Goal: Task Accomplishment & Management: Manage account settings

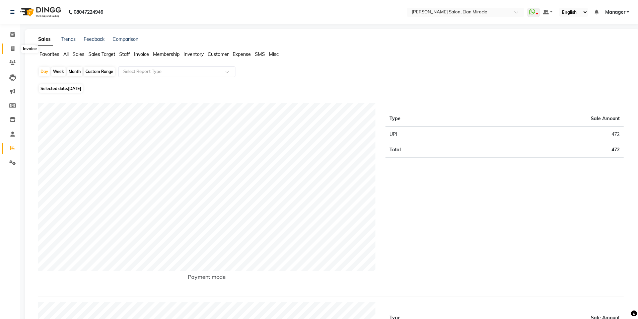
click at [11, 49] on icon at bounding box center [13, 48] width 4 height 5
select select "7738"
select select "service"
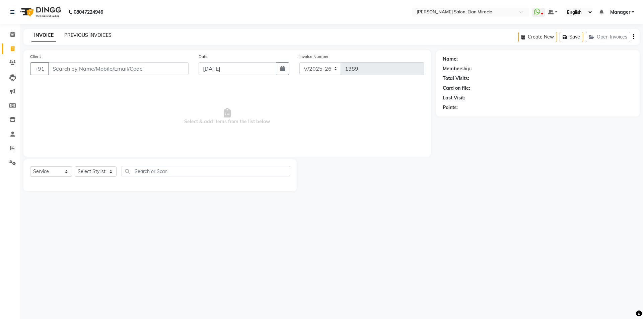
click at [108, 35] on link "PREVIOUS INVOICES" at bounding box center [87, 35] width 47 height 6
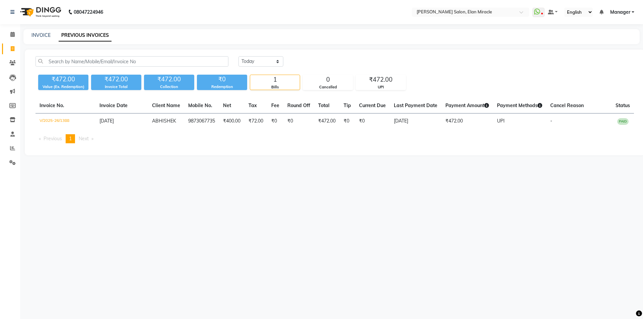
click at [27, 34] on div "INVOICE PREVIOUS INVOICES" at bounding box center [327, 35] width 608 height 7
click at [41, 34] on link "INVOICE" at bounding box center [40, 35] width 19 height 6
select select "service"
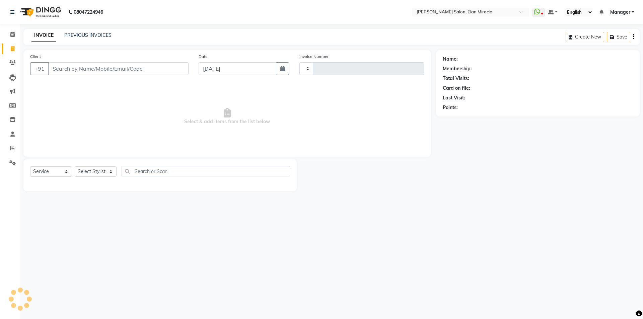
type input "1389"
select select "7738"
click at [68, 69] on input "Client" at bounding box center [118, 68] width 140 height 13
click at [111, 169] on select "Select Stylist Anchal Mishra ANKIT KOMAL LUCKY MADHU Manager MONAL NAKUL NAVEEN…" at bounding box center [96, 171] width 42 height 10
select select "89644"
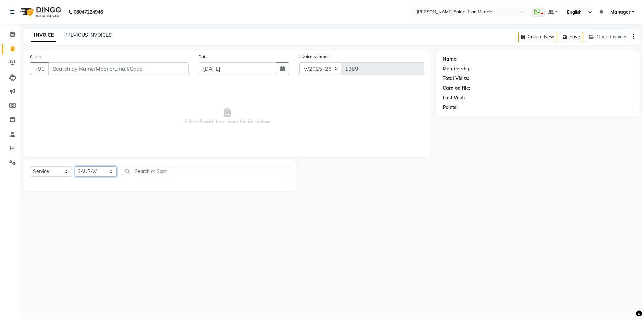
click at [75, 166] on select "Select Stylist Anchal Mishra ANKIT KOMAL LUCKY MADHU Manager MONAL NAKUL NAVEEN…" at bounding box center [96, 171] width 42 height 10
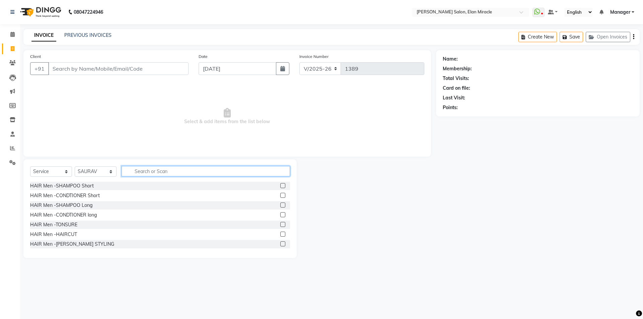
click at [169, 171] on input "text" at bounding box center [206, 171] width 168 height 10
type input "hair"
click at [280, 245] on label at bounding box center [282, 243] width 5 height 5
click at [280, 245] on input "checkbox" at bounding box center [282, 244] width 4 height 4
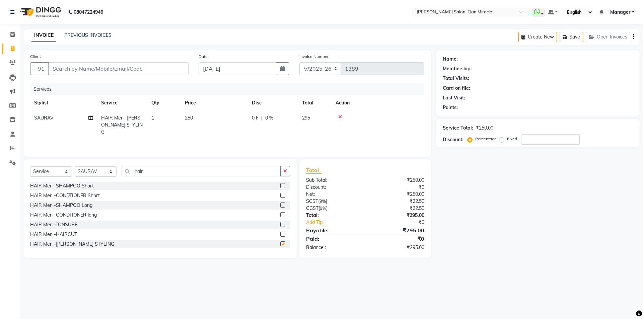
checkbox input "false"
click at [285, 169] on icon "button" at bounding box center [285, 171] width 4 height 5
click at [205, 173] on input "text" at bounding box center [206, 171] width 168 height 10
click at [280, 234] on label at bounding box center [282, 234] width 5 height 5
click at [280, 234] on input "checkbox" at bounding box center [282, 234] width 4 height 4
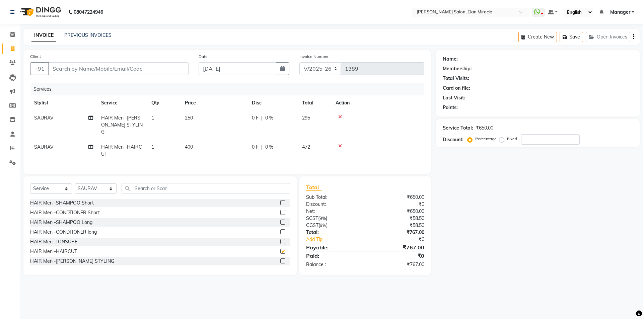
checkbox input "false"
click at [339, 116] on icon at bounding box center [340, 117] width 4 height 5
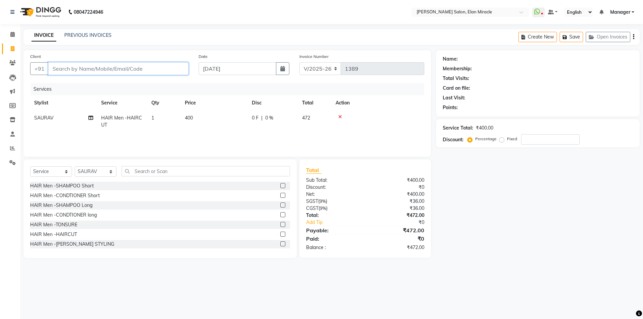
click at [154, 67] on input "Client" at bounding box center [118, 68] width 140 height 13
type input "9"
type input "0"
type input "9176619308"
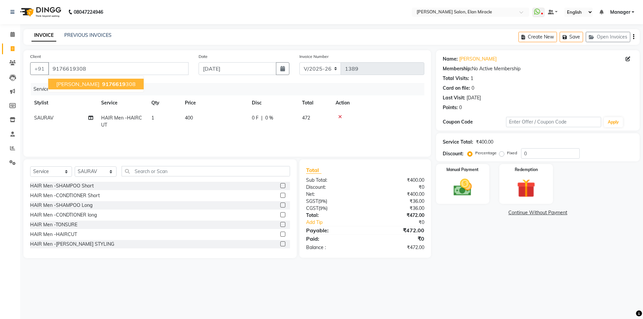
click at [111, 82] on ngb-highlight "9176619 308" at bounding box center [118, 84] width 35 height 7
click at [466, 184] on img at bounding box center [462, 187] width 31 height 22
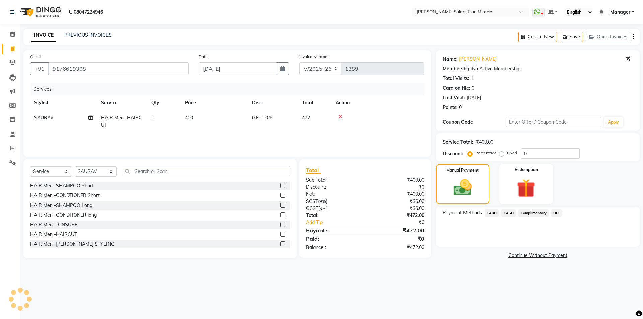
click at [559, 212] on span "UPI" at bounding box center [556, 213] width 10 height 8
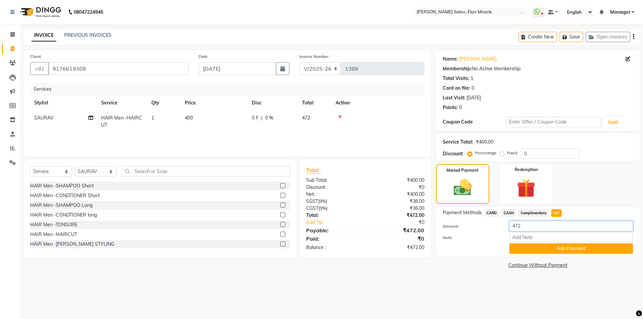
click at [540, 223] on input "472" at bounding box center [571, 226] width 124 height 10
type input "4"
type input "500"
click at [557, 246] on button "Add Payment" at bounding box center [571, 248] width 124 height 10
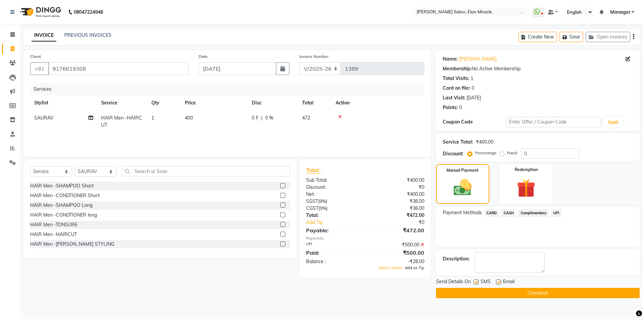
click at [411, 267] on span "Add as Tip" at bounding box center [414, 268] width 19 height 5
click at [569, 295] on button "Checkout" at bounding box center [538, 293] width 204 height 10
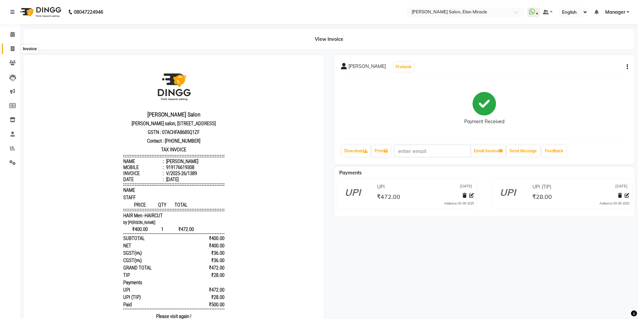
click at [16, 48] on span at bounding box center [13, 49] width 12 height 8
select select "service"
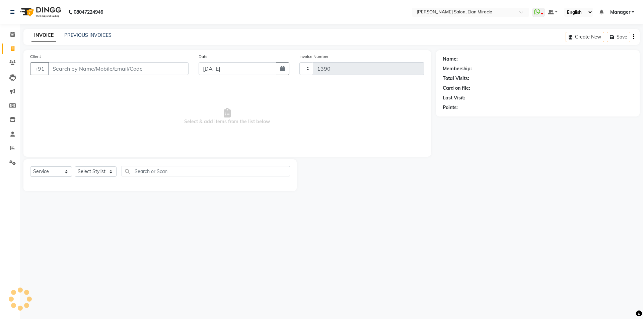
click at [12, 50] on icon at bounding box center [13, 48] width 4 height 5
select select "service"
type input "1390"
select select "7738"
click at [96, 171] on select "Select Stylist Anchal Mishra ANKIT KOMAL LUCKY MADHU Manager MONAL NAKUL NAVEEN…" at bounding box center [96, 171] width 42 height 10
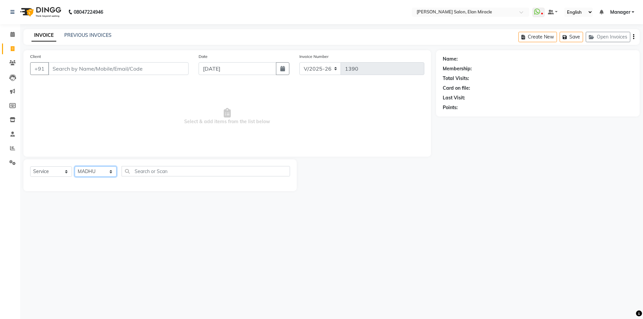
click at [75, 166] on select "Select Stylist Anchal Mishra ANKIT KOMAL LUCKY MADHU Manager MONAL NAKUL NAVEEN…" at bounding box center [96, 171] width 42 height 10
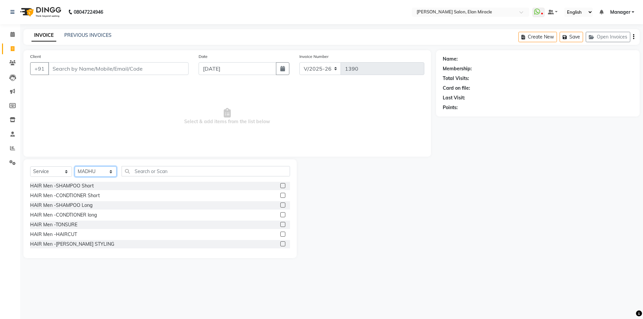
click at [102, 169] on select "Select Stylist Anchal Mishra ANKIT KOMAL LUCKY MADHU Manager MONAL NAKUL NAVEEN…" at bounding box center [96, 171] width 42 height 10
select select "69362"
click at [75, 166] on select "Select Stylist Anchal Mishra ANKIT KOMAL LUCKY MADHU Manager MONAL NAKUL NAVEEN…" at bounding box center [96, 171] width 42 height 10
click at [165, 175] on input "text" at bounding box center [206, 171] width 168 height 10
click at [280, 234] on label at bounding box center [282, 234] width 5 height 5
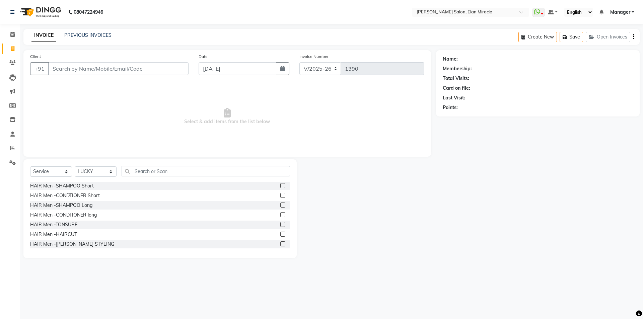
click at [280, 234] on input "checkbox" at bounding box center [282, 234] width 4 height 4
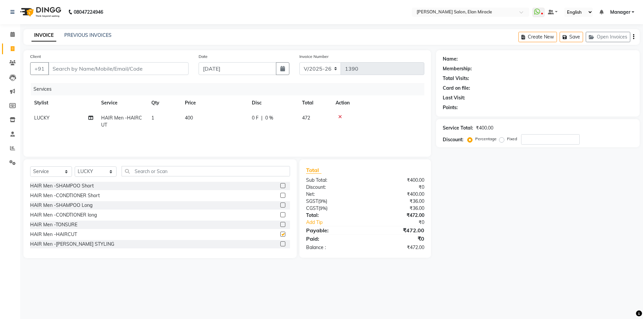
checkbox input "false"
click at [280, 245] on label at bounding box center [282, 243] width 5 height 5
click at [280, 245] on input "checkbox" at bounding box center [282, 244] width 4 height 4
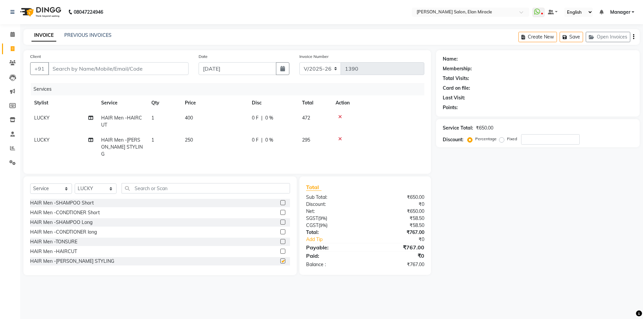
checkbox input "false"
click at [178, 156] on div "Client +91 Date 03-09-2025 Invoice Number V/2025 V/2025-26 1390 Services Stylis…" at bounding box center [227, 162] width 418 height 225
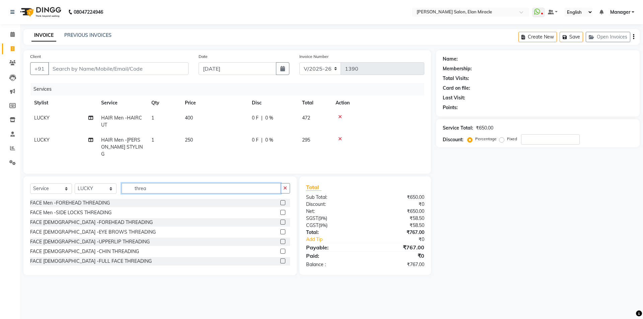
type input "threa"
click at [280, 201] on label at bounding box center [282, 202] width 5 height 5
click at [280, 201] on input "checkbox" at bounding box center [282, 203] width 4 height 4
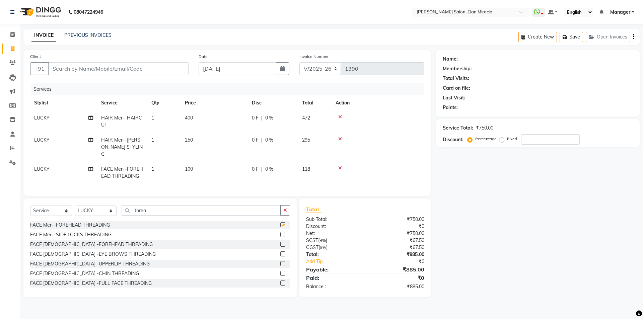
checkbox input "false"
click at [286, 208] on icon "button" at bounding box center [285, 210] width 4 height 5
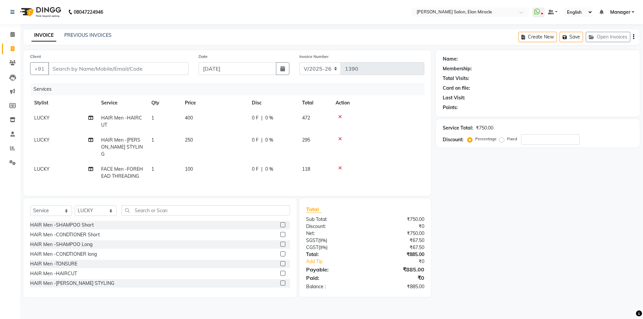
click at [505, 170] on div "Name: Membership: Total Visits: Card on file: Last Visit: Points: Service Total…" at bounding box center [540, 173] width 209 height 247
click at [98, 206] on select "Select Stylist Anchal Mishra ANKIT KOMAL LUCKY MADHU Manager MONAL NAKUL NAVEEN…" at bounding box center [96, 211] width 42 height 10
select select "69364"
click at [75, 206] on select "Select Stylist Anchal Mishra ANKIT KOMAL LUCKY MADHU Manager MONAL NAKUL NAVEEN…" at bounding box center [96, 211] width 42 height 10
click at [188, 212] on input "text" at bounding box center [206, 210] width 168 height 10
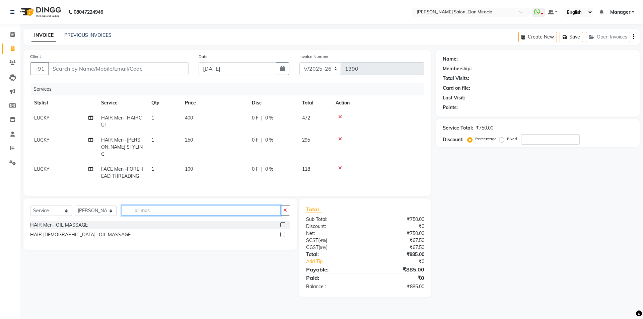
type input "oil mas"
click at [282, 222] on label at bounding box center [282, 224] width 5 height 5
click at [282, 223] on input "checkbox" at bounding box center [282, 225] width 4 height 4
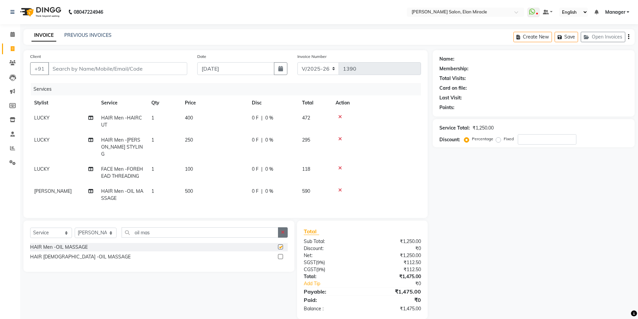
checkbox input "false"
click at [282, 230] on icon "button" at bounding box center [283, 232] width 4 height 5
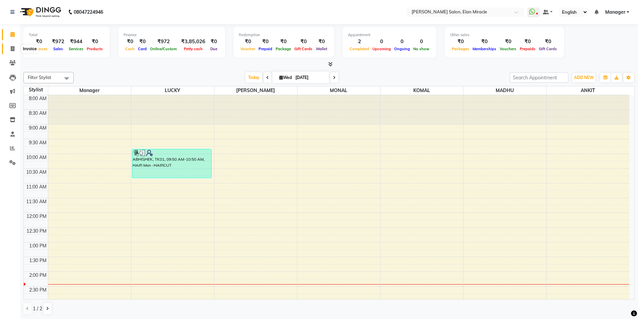
click at [13, 49] on icon at bounding box center [13, 48] width 4 height 5
select select "7738"
select select "service"
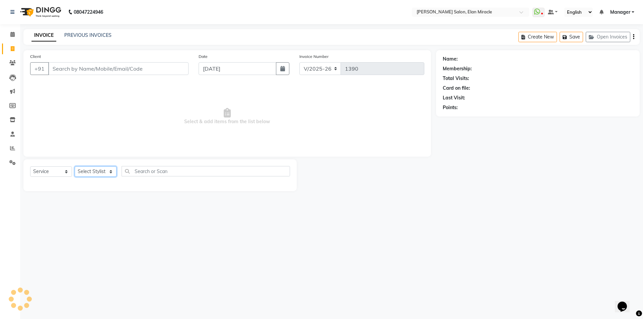
click at [83, 170] on select "Select Stylist" at bounding box center [96, 171] width 42 height 10
select select "69362"
click at [75, 166] on select "Select Stylist Anchal Mishra ANKIT KOMAL LUCKY MADHU Manager MONAL NAKUL NAVEEN…" at bounding box center [96, 171] width 42 height 10
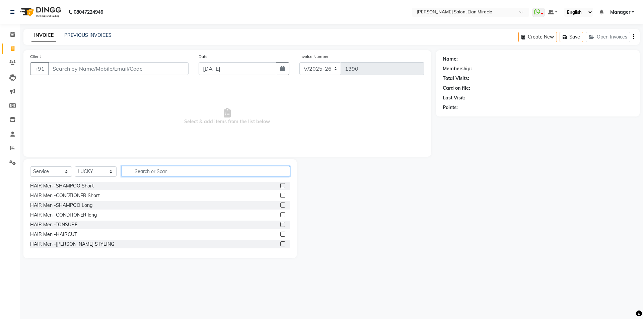
click at [148, 171] on input "text" at bounding box center [206, 171] width 168 height 10
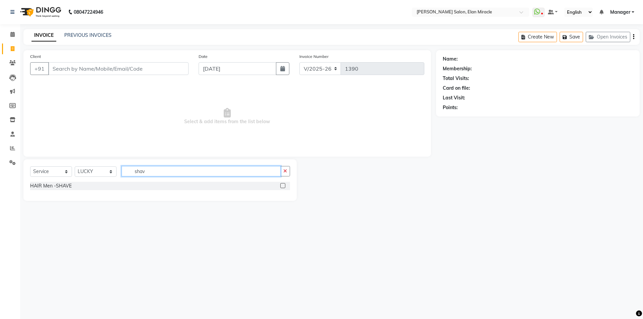
type input "shav"
click at [285, 186] on label at bounding box center [282, 185] width 5 height 5
click at [285, 186] on input "checkbox" at bounding box center [282, 186] width 4 height 4
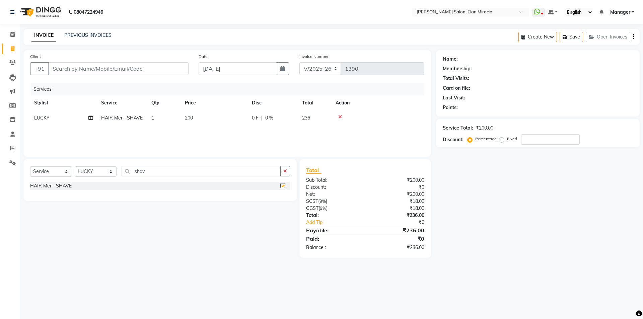
checkbox input "false"
click at [288, 174] on button "button" at bounding box center [285, 171] width 10 height 10
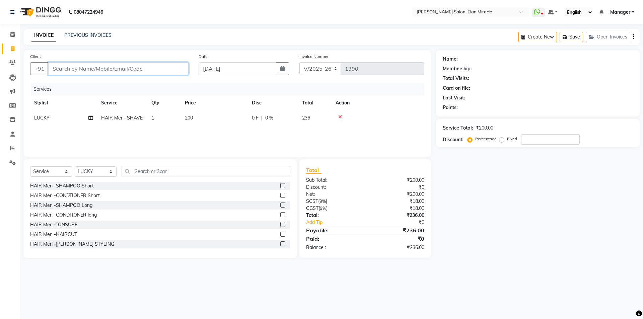
click at [172, 72] on input "Client" at bounding box center [118, 68] width 140 height 13
type input "9"
type input "0"
type input "9813105360"
click at [172, 72] on button "Add Client" at bounding box center [171, 68] width 34 height 13
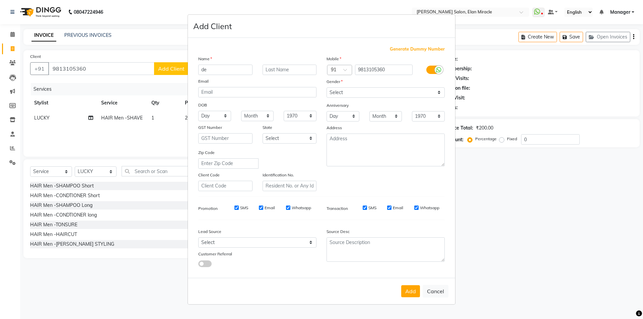
type input "d"
type input "DEEPAK"
click at [413, 99] on div "Mobile Country Code × 91 9813105360 Gender Select Male Female Other Prefer Not …" at bounding box center [385, 123] width 128 height 136
click at [412, 94] on select "Select Male Female Other Prefer Not To Say" at bounding box center [386, 92] width 118 height 10
select select "male"
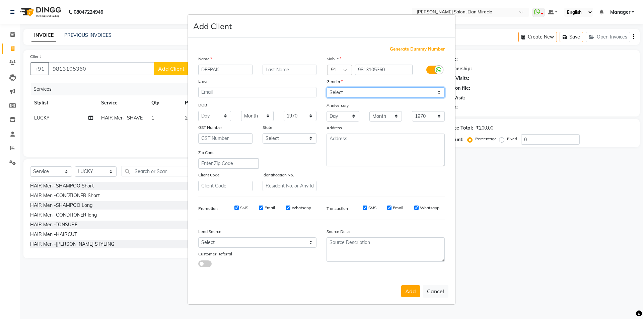
click at [327, 87] on select "Select Male Female Other Prefer Not To Say" at bounding box center [386, 92] width 118 height 10
click at [417, 293] on button "Add" at bounding box center [410, 291] width 19 height 12
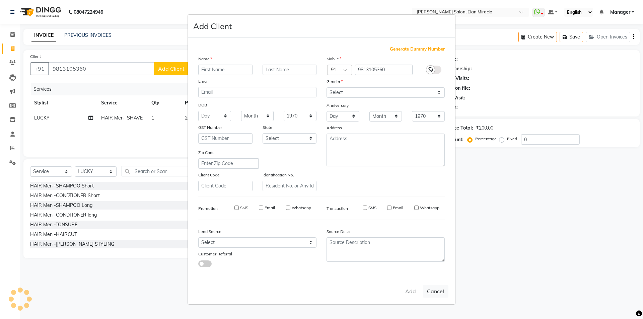
select select
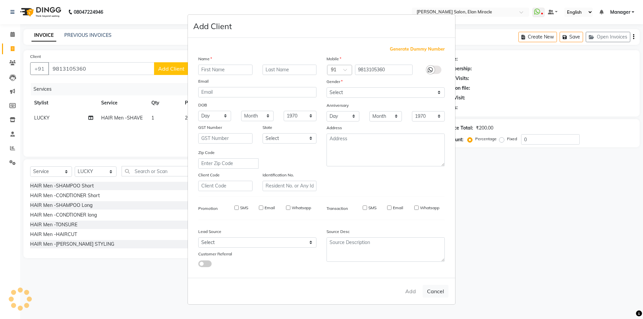
select select
checkbox input "false"
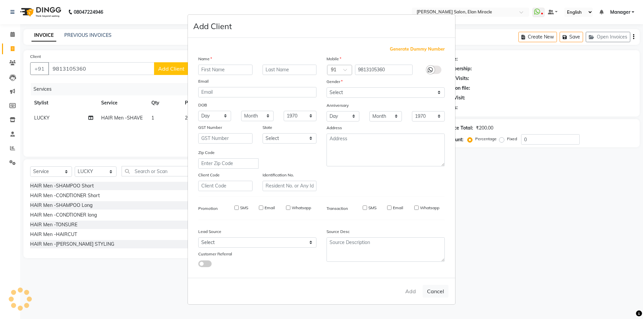
checkbox input "false"
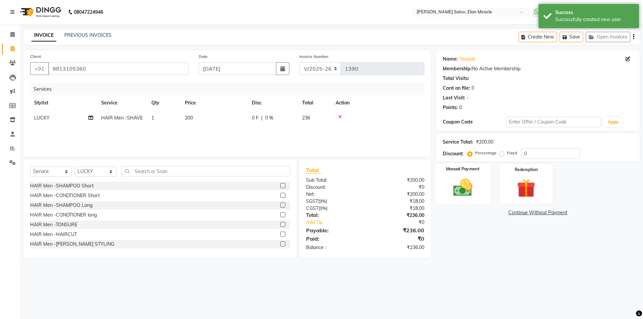
click at [468, 193] on img at bounding box center [462, 187] width 31 height 22
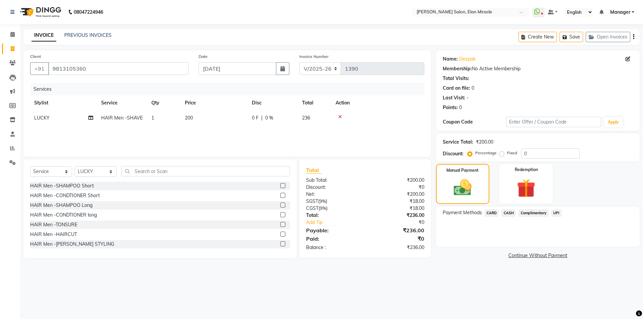
click at [561, 213] on span "UPI" at bounding box center [556, 213] width 10 height 8
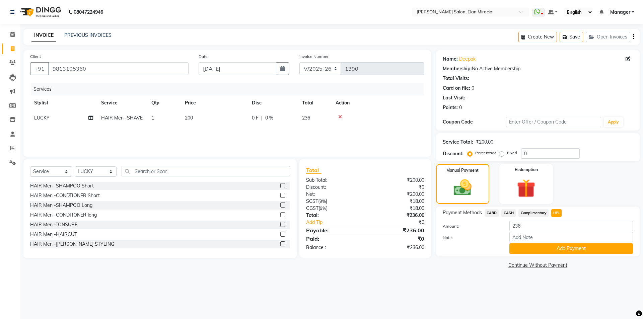
click at [527, 254] on div "Payment Methods CARD CASH Complimentary UPI Amount: 236 Note: Add Payment" at bounding box center [538, 232] width 204 height 50
click at [528, 249] on button "Add Payment" at bounding box center [571, 248] width 124 height 10
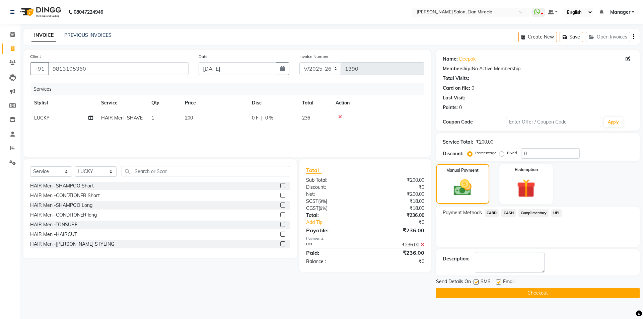
click at [535, 292] on button "Checkout" at bounding box center [538, 293] width 204 height 10
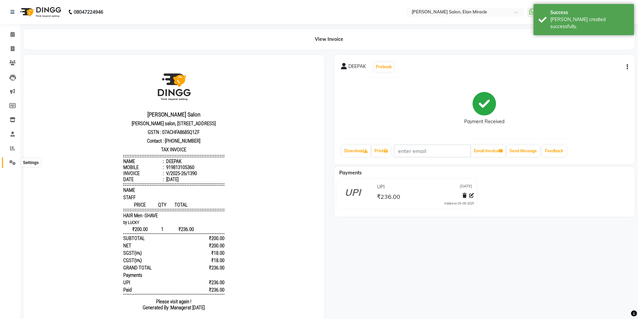
click at [17, 159] on span at bounding box center [13, 163] width 12 height 8
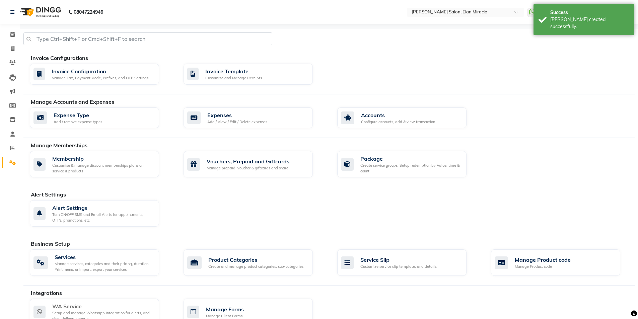
click at [87, 304] on div "WA Service" at bounding box center [102, 306] width 101 height 8
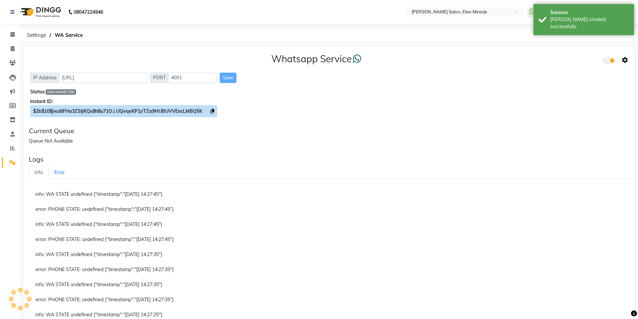
click at [211, 113] on icon at bounding box center [212, 111] width 4 height 5
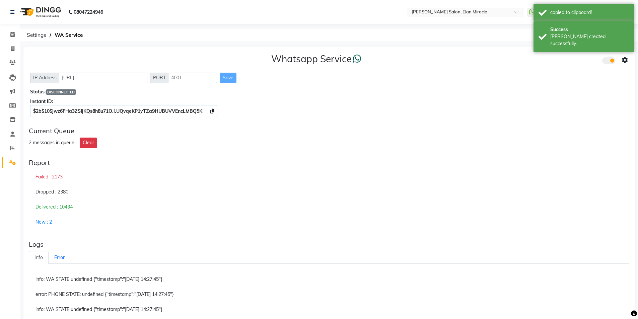
click at [227, 79] on div "Save" at bounding box center [228, 78] width 17 height 10
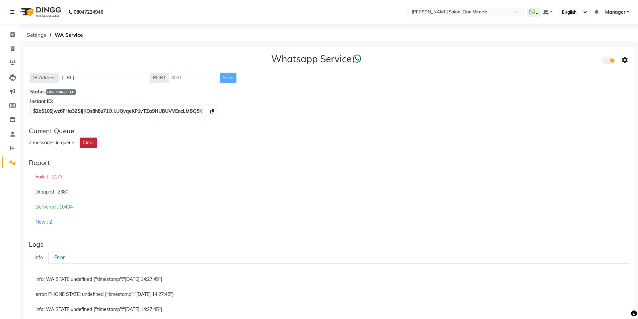
click at [86, 146] on button "Clear" at bounding box center [88, 143] width 17 height 10
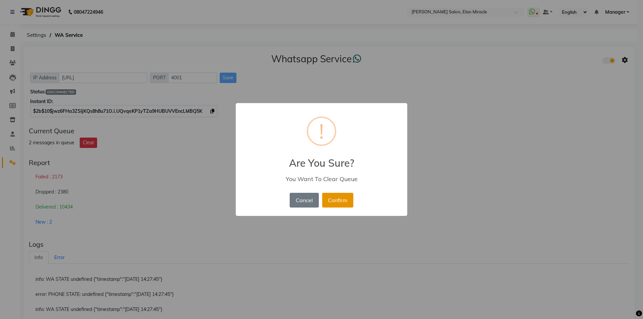
click at [330, 199] on button "Confirm" at bounding box center [337, 200] width 31 height 15
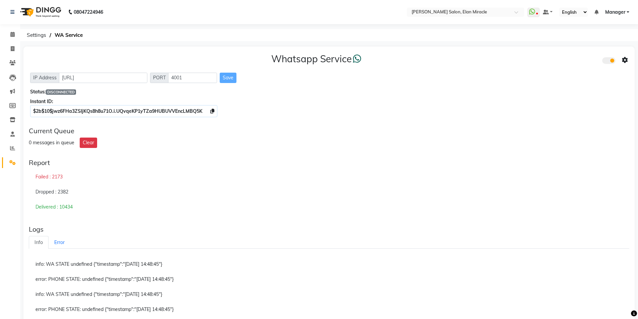
click at [231, 77] on div "Save" at bounding box center [228, 78] width 17 height 10
click at [109, 33] on ol "Settings WA Service" at bounding box center [327, 35] width 609 height 12
drag, startPoint x: 90, startPoint y: 34, endPoint x: 73, endPoint y: -16, distance: 52.3
click at [73, 0] on html "08047224946 Select Location × Madonna Salon, Elan Miracle WhatsApp Status ✕ Sta…" at bounding box center [319, 159] width 638 height 319
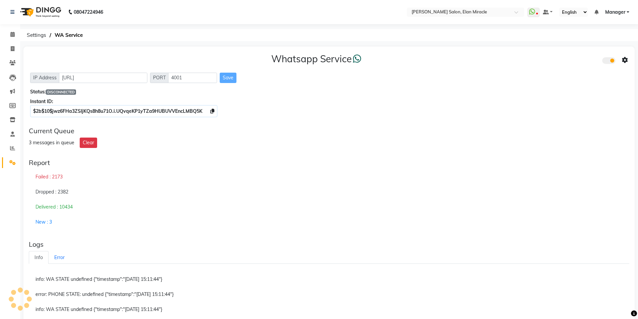
click at [115, 50] on div "Whatsapp Service IP Address http://localhost PORT 4001 Save Status: DISCONNECTE…" at bounding box center [328, 84] width 611 height 75
click at [401, 62] on div "Whatsapp Service" at bounding box center [329, 60] width 598 height 14
click at [399, 61] on div "Whatsapp Service" at bounding box center [329, 60] width 598 height 14
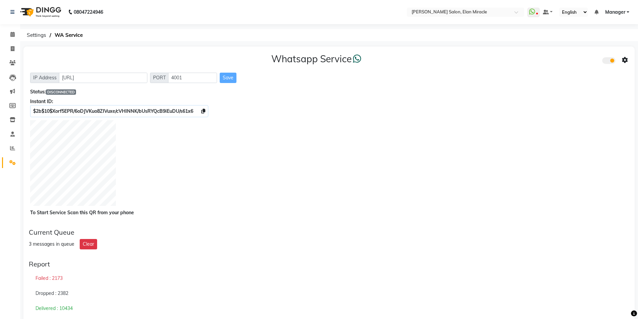
click at [372, 291] on div "Dropped : 2382" at bounding box center [329, 293] width 600 height 15
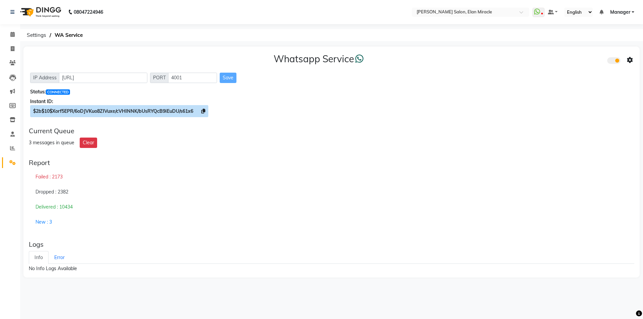
click at [205, 110] on icon at bounding box center [203, 111] width 4 height 5
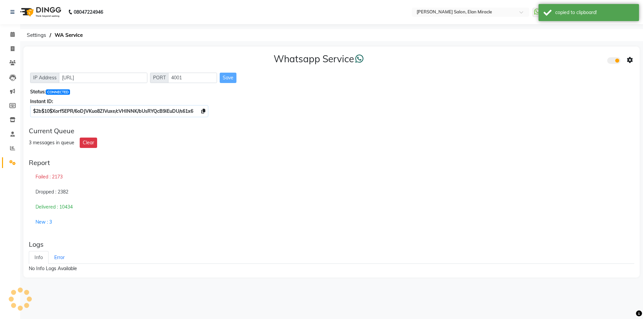
click at [626, 59] on div at bounding box center [620, 60] width 26 height 9
click at [630, 59] on icon at bounding box center [630, 60] width 6 height 6
click at [581, 52] on div "Whatsapp Settings" at bounding box center [581, 53] width 77 height 8
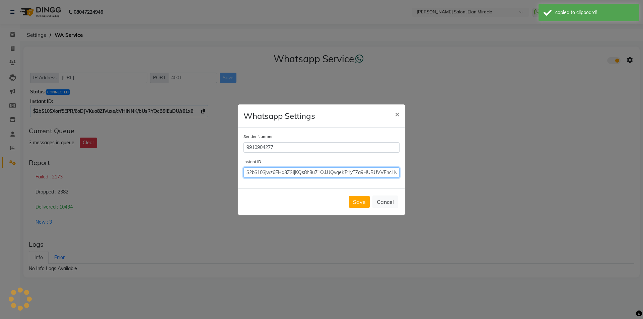
click at [365, 171] on input "$2b$10$jwz6FHa3ZSIjKQs8h8u71O.i.UQvqeKP1yTZa9HUBUVVEncLMBQ5K" at bounding box center [321, 172] width 156 height 10
paste input "Xorf5EPR/6oDJVKuo8ZIVuxe/cVHlNNK/bUsRYQcB9iEuDU/s61x6"
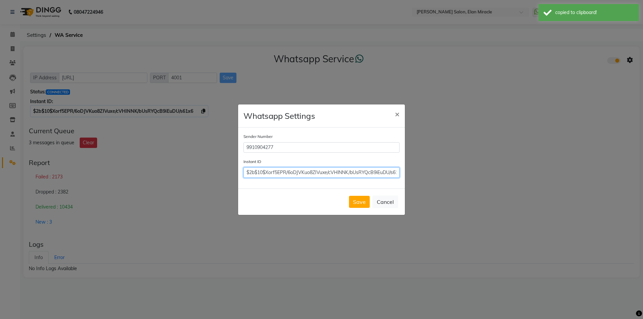
scroll to position [0, 8]
type input "$2b$10$Xorf5EPR/6oDJVKuo8ZIVuxe/cVHlNNK/bUsRYQcB9iEuDU/s61x6"
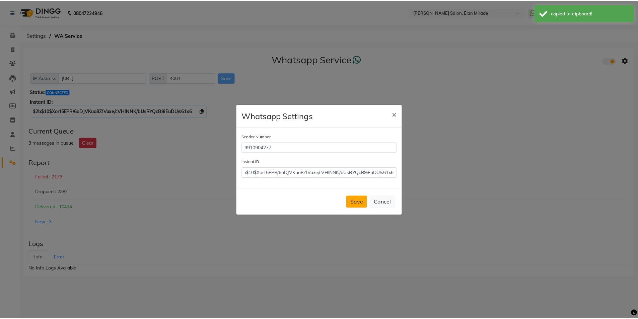
scroll to position [0, 0]
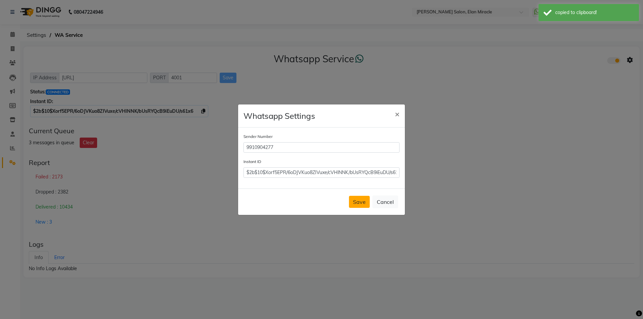
click at [365, 206] on button "Save" at bounding box center [359, 202] width 21 height 12
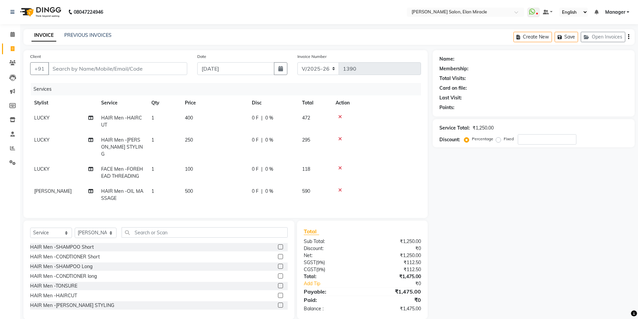
select select "7738"
select select "service"
select select "69364"
click at [159, 228] on input "text" at bounding box center [205, 232] width 166 height 10
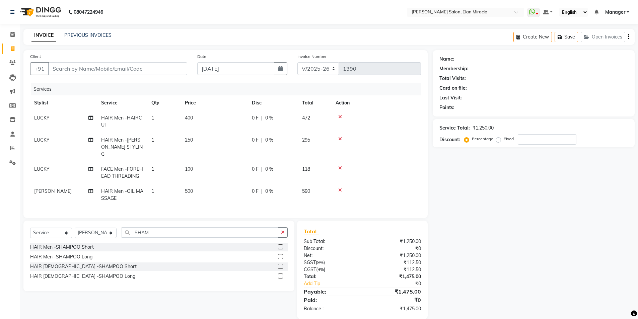
type input "SHAM"
click at [281, 256] on label at bounding box center [280, 256] width 5 height 5
click at [281, 256] on input "checkbox" at bounding box center [280, 257] width 4 height 4
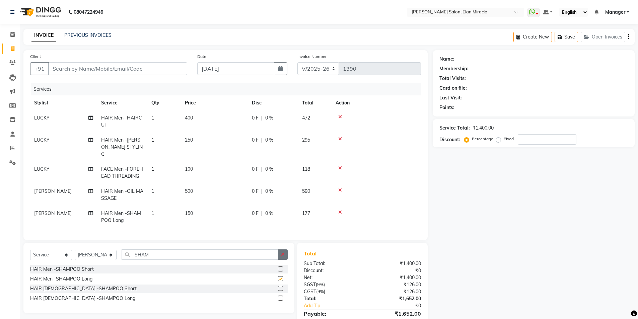
checkbox input "false"
click at [283, 252] on icon "button" at bounding box center [283, 254] width 4 height 5
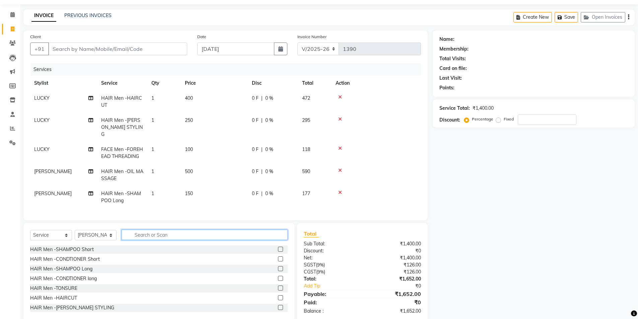
scroll to position [30, 0]
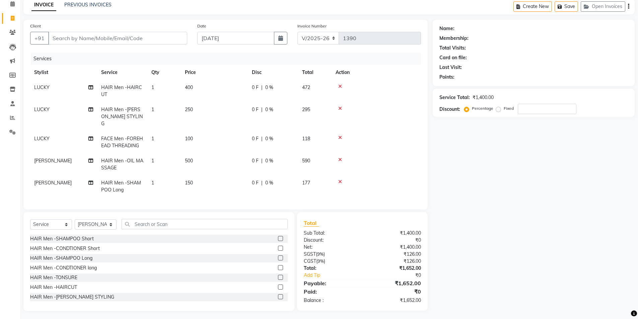
click at [500, 202] on div "Name: Membership: Total Visits: Card on file: Last Visit: Points: Service Total…" at bounding box center [536, 165] width 207 height 291
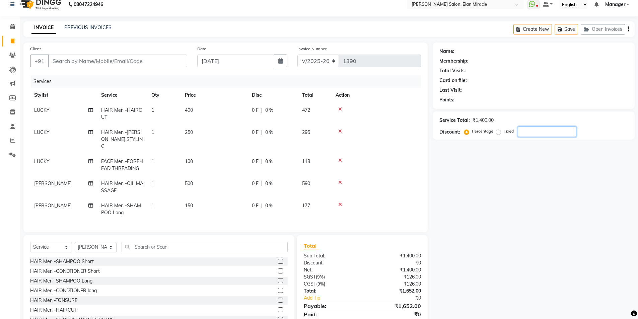
click at [629, 238] on div "Name: Membership: Total Visits: Card on file: Last Visit: Points: Service Total…" at bounding box center [536, 188] width 207 height 291
click at [137, 54] on div "Client +91" at bounding box center [108, 58] width 167 height 27
click at [137, 56] on input "Client" at bounding box center [117, 61] width 139 height 13
type input "9"
type input "0"
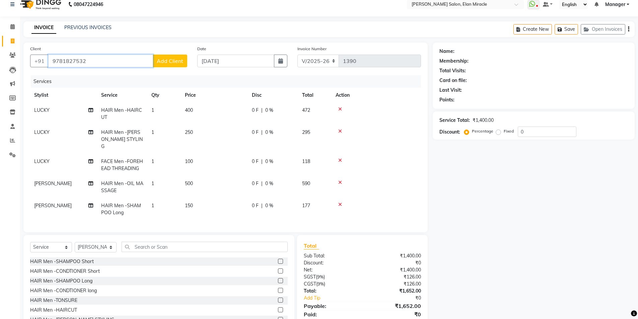
type input "9781827532"
click at [178, 61] on span "Add Client" at bounding box center [170, 61] width 26 height 7
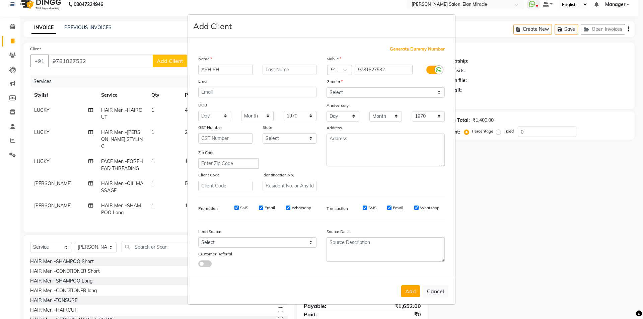
type input "ASHISH"
click at [355, 87] on select "Select Male Female Other Prefer Not To Say" at bounding box center [386, 92] width 118 height 10
select select "female"
click at [327, 87] on select "Select Male Female Other Prefer Not To Say" at bounding box center [386, 92] width 118 height 10
click at [413, 293] on button "Add" at bounding box center [410, 291] width 19 height 12
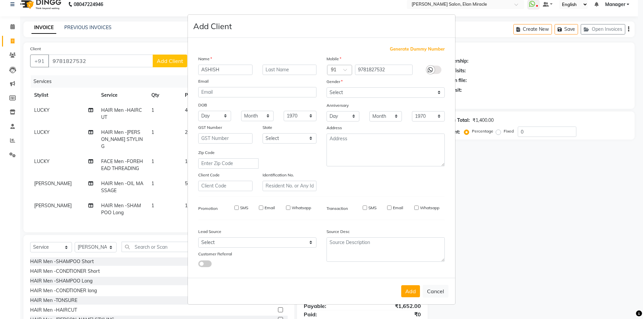
select select
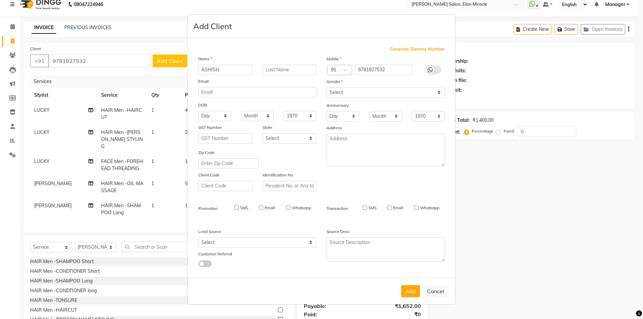
select select
checkbox input "false"
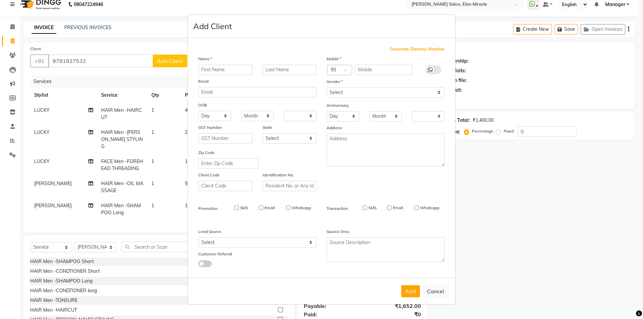
checkbox input "false"
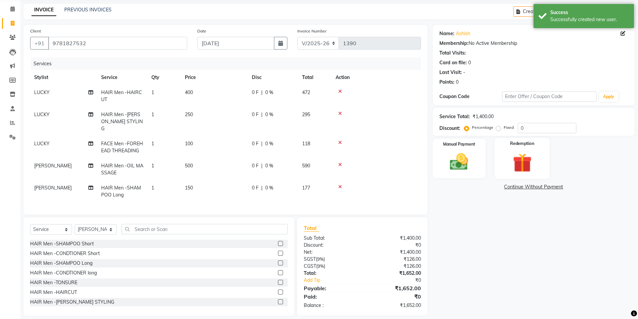
scroll to position [30, 0]
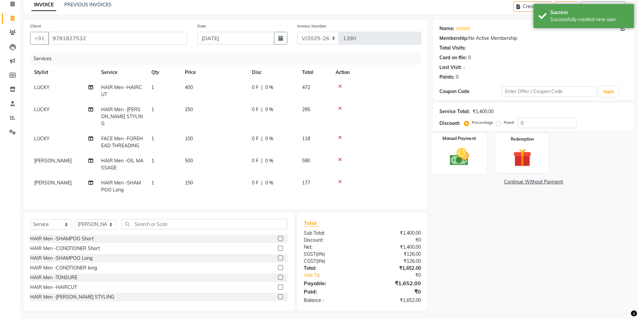
click at [455, 148] on img at bounding box center [459, 157] width 31 height 22
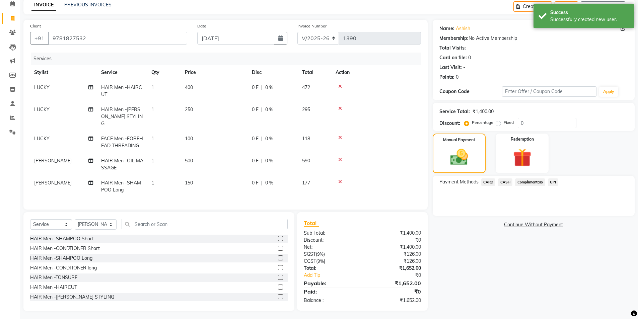
click at [552, 185] on span "UPI" at bounding box center [553, 182] width 10 height 8
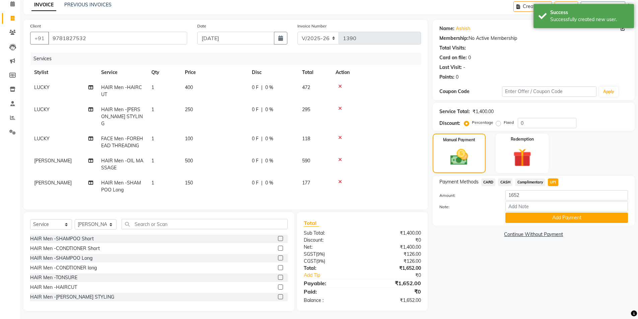
click at [504, 183] on span "CASH" at bounding box center [505, 182] width 14 height 8
click at [489, 186] on span "CARD" at bounding box center [488, 182] width 14 height 8
click at [524, 195] on input "1652" at bounding box center [566, 195] width 123 height 10
type input "1"
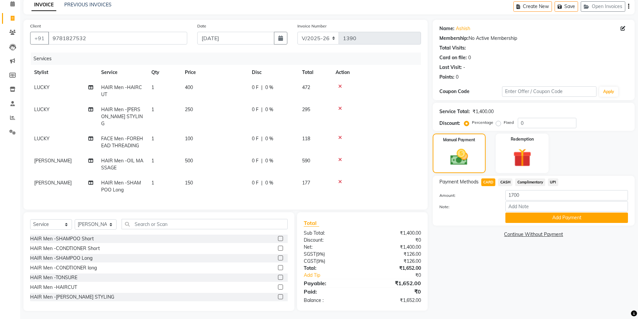
click at [510, 181] on span "CASH" at bounding box center [505, 182] width 14 height 8
click at [539, 194] on input "1652" at bounding box center [566, 195] width 123 height 10
type input "1"
type input "1700"
click at [560, 218] on button "Add Payment" at bounding box center [566, 218] width 123 height 10
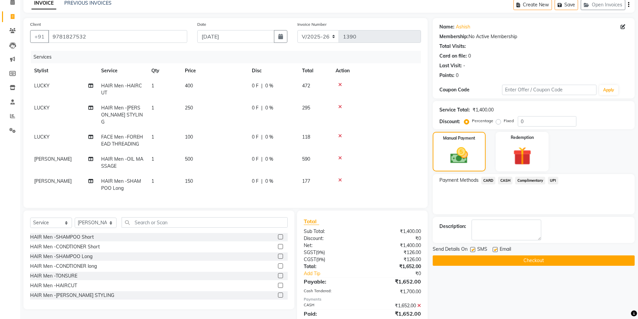
scroll to position [68, 0]
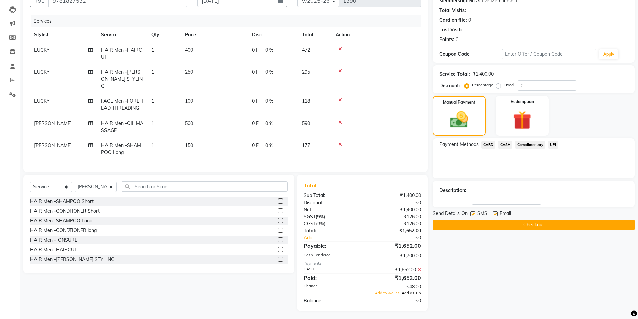
click at [416, 293] on span "Add as Tip" at bounding box center [411, 293] width 19 height 5
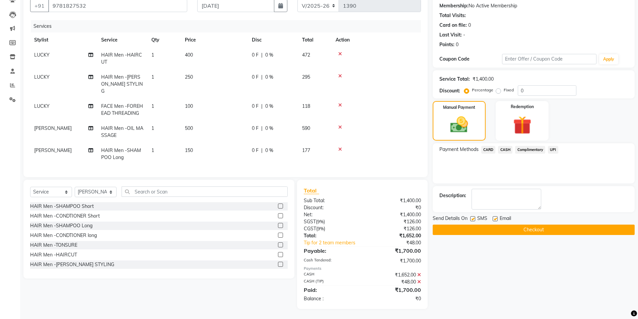
scroll to position [61, 0]
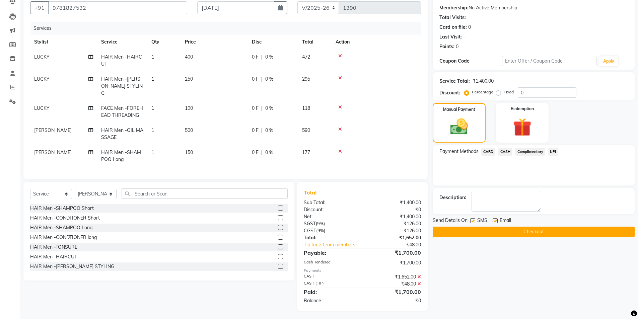
click at [502, 231] on button "Checkout" at bounding box center [534, 232] width 202 height 10
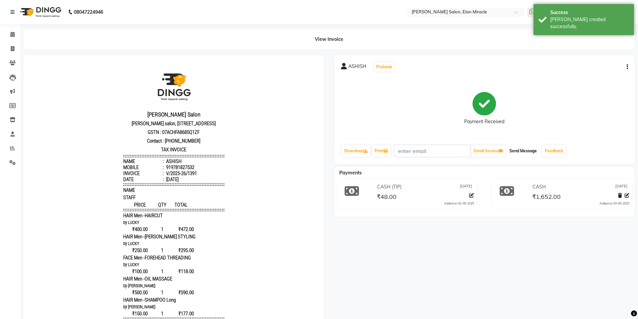
click at [529, 146] on button "Send Message" at bounding box center [523, 150] width 33 height 11
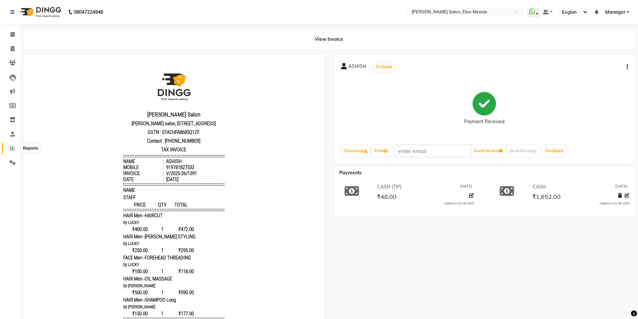
click at [10, 150] on icon at bounding box center [12, 148] width 5 height 5
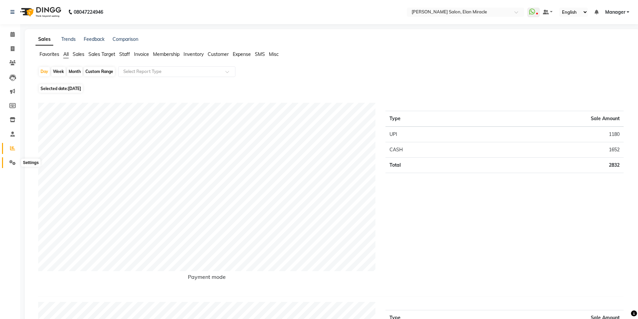
click at [11, 162] on icon at bounding box center [12, 162] width 6 height 5
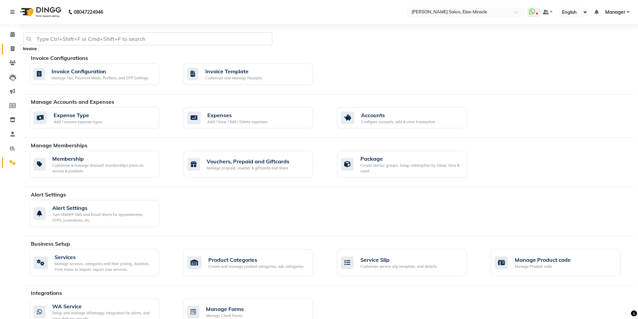
click at [16, 48] on span at bounding box center [13, 49] width 12 height 8
select select "service"
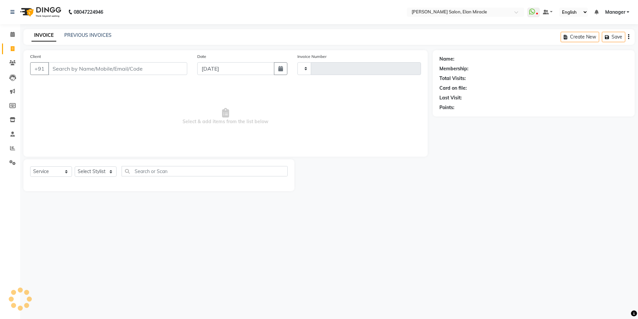
type input "1392"
select select "7738"
click at [102, 171] on select "Select Stylist Anchal Mishra ANKIT KOMAL LUCKY MADHU Manager MONAL NAKUL NAVEEN…" at bounding box center [96, 171] width 42 height 10
select select "84023"
click at [75, 166] on select "Select Stylist Anchal Mishra ANKIT KOMAL LUCKY MADHU Manager MONAL NAKUL NAVEEN…" at bounding box center [96, 171] width 42 height 10
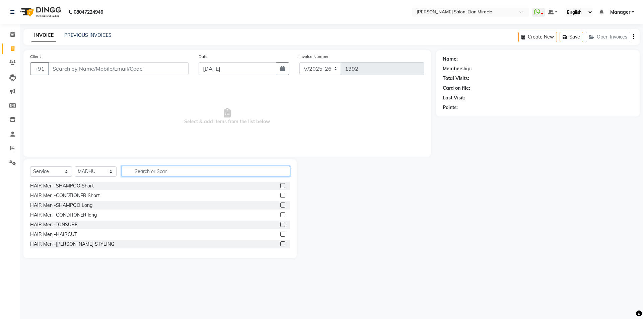
click at [214, 169] on input "text" at bounding box center [206, 171] width 168 height 10
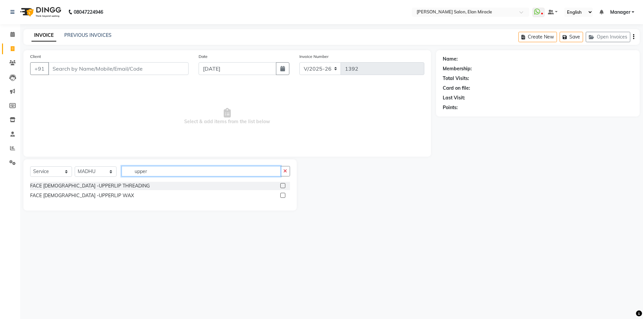
type input "upper"
click at [285, 196] on label at bounding box center [282, 195] width 5 height 5
click at [285, 196] on input "checkbox" at bounding box center [282, 196] width 4 height 4
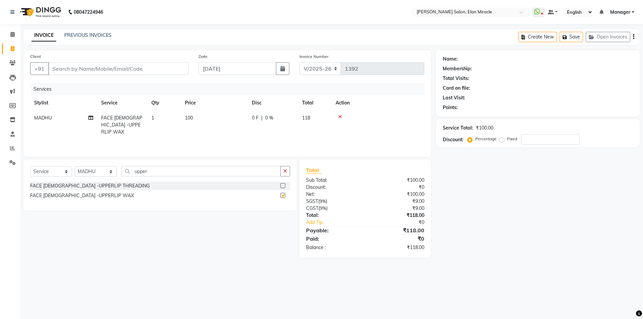
checkbox input "false"
click at [293, 175] on div "Select Service Product Membership Package Voucher Prepaid Gift Card Select Styl…" at bounding box center [159, 184] width 273 height 51
click at [286, 170] on icon "button" at bounding box center [285, 171] width 4 height 5
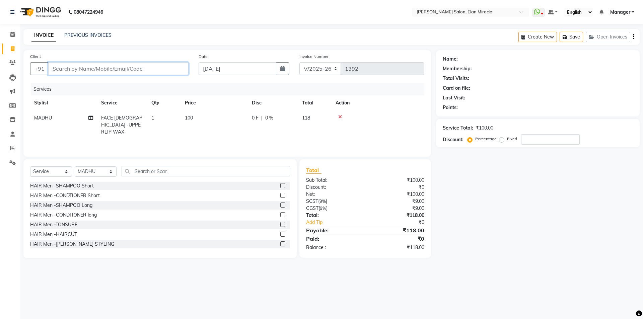
click at [169, 68] on input "Client" at bounding box center [118, 68] width 140 height 13
click at [116, 73] on input "Client" at bounding box center [118, 68] width 140 height 13
type input "7"
type input "0"
type input "7813125667"
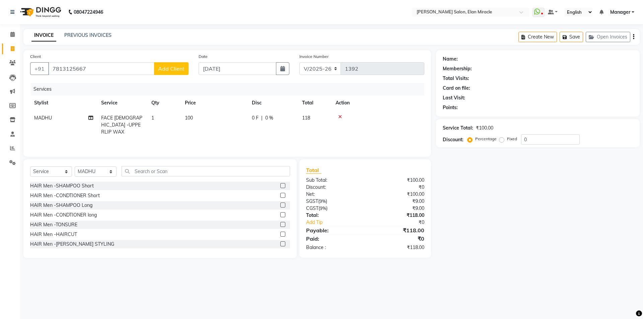
click at [180, 71] on span "Add Client" at bounding box center [171, 68] width 26 height 7
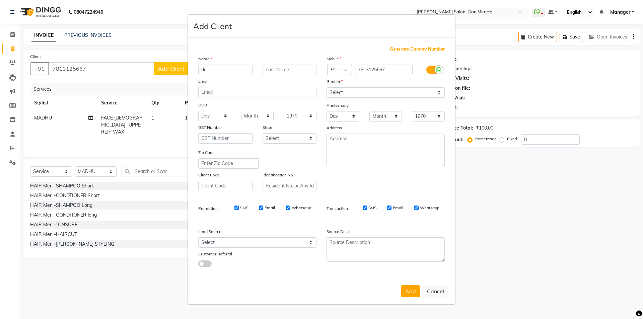
type input "d"
type input "[PERSON_NAME]"
click at [341, 92] on select "Select Male Female Other Prefer Not To Say" at bounding box center [386, 92] width 118 height 10
select select "female"
click at [327, 87] on select "Select Male Female Other Prefer Not To Say" at bounding box center [386, 92] width 118 height 10
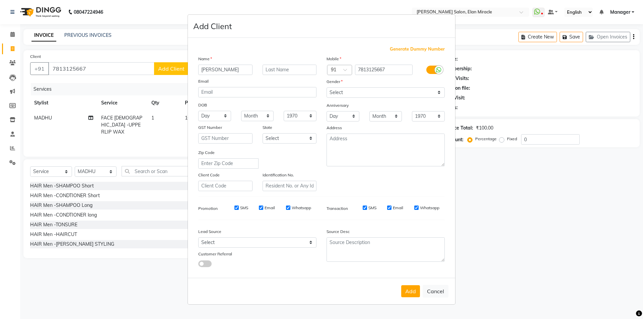
drag, startPoint x: 406, startPoint y: 293, endPoint x: 464, endPoint y: 226, distance: 89.0
click at [410, 287] on button "Add" at bounding box center [410, 291] width 19 height 12
select select
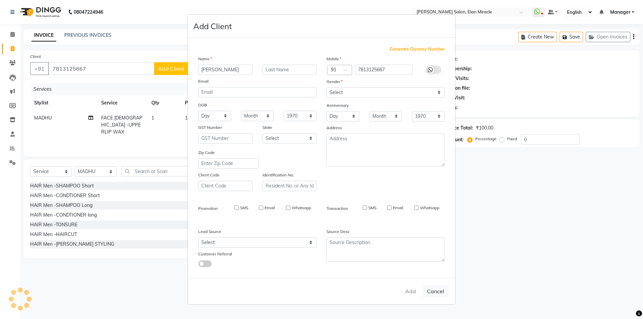
select select
checkbox input "false"
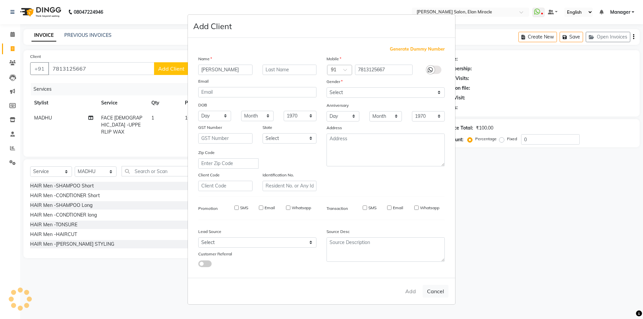
checkbox input "false"
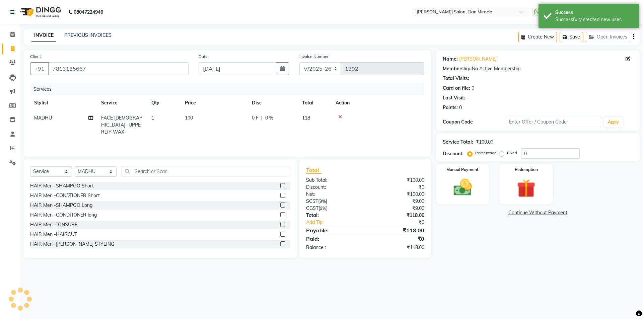
click at [474, 195] on img at bounding box center [463, 187] width 30 height 21
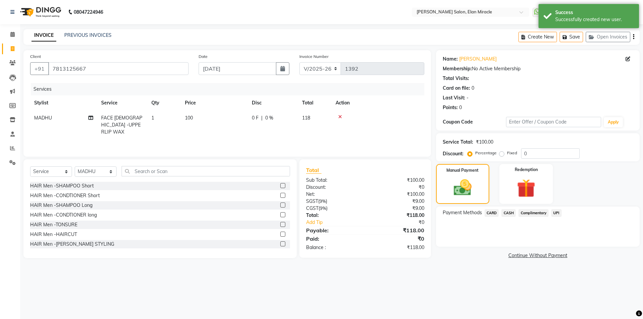
click at [492, 214] on span "CARD" at bounding box center [492, 213] width 14 height 8
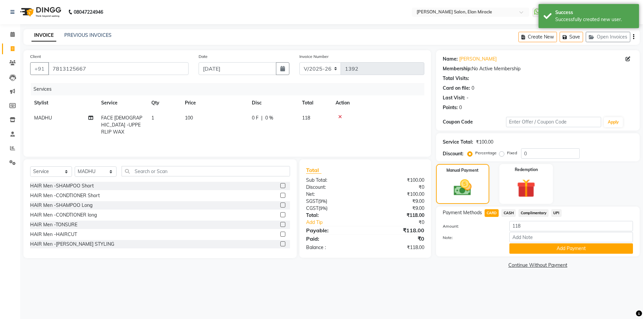
click at [553, 212] on span "UPI" at bounding box center [556, 213] width 10 height 8
click at [554, 247] on button "Add Payment" at bounding box center [571, 248] width 124 height 10
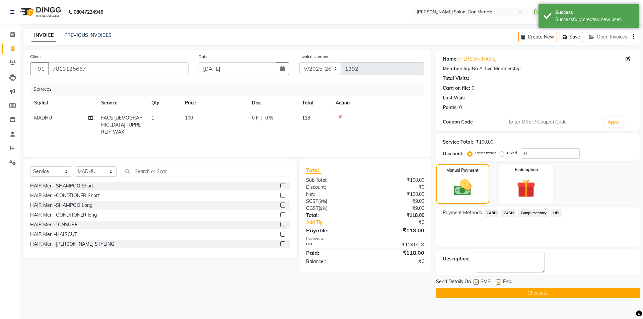
click at [540, 292] on button "Checkout" at bounding box center [538, 293] width 204 height 10
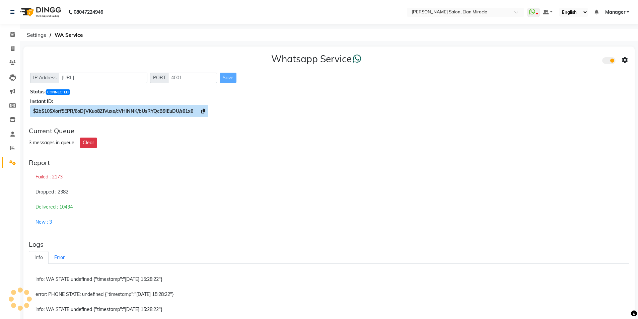
click at [205, 109] on icon at bounding box center [203, 111] width 4 height 5
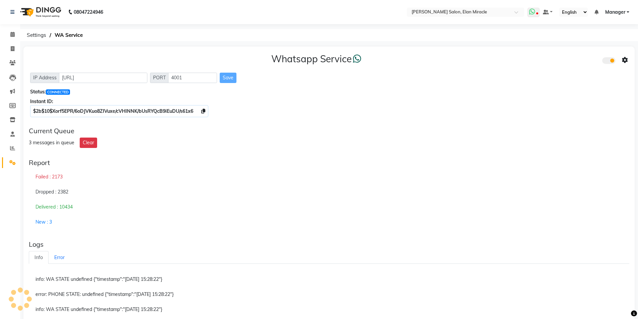
click at [532, 12] on icon at bounding box center [532, 11] width 6 height 7
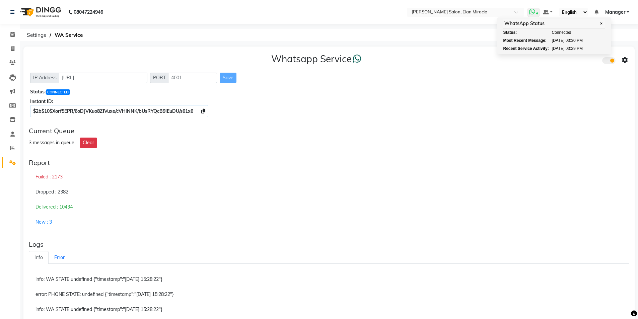
click at [604, 21] on span "✕" at bounding box center [601, 23] width 6 height 5
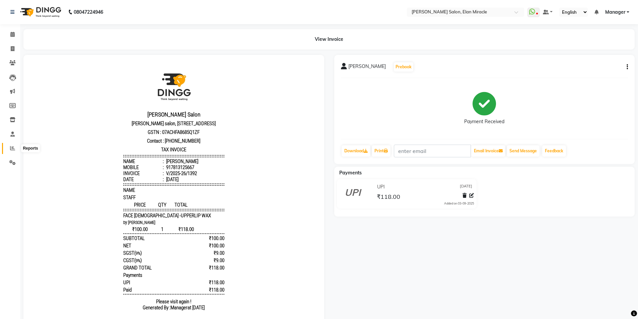
click at [13, 148] on icon at bounding box center [12, 148] width 5 height 5
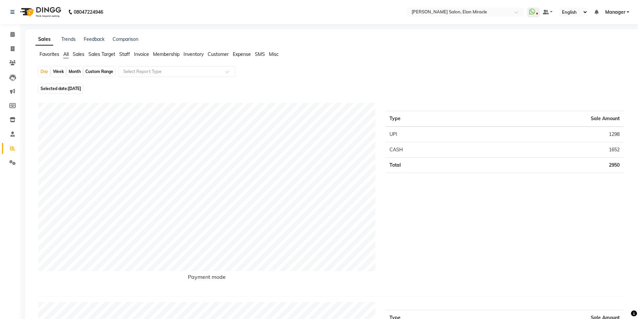
click at [15, 51] on span at bounding box center [13, 49] width 12 height 8
select select "service"
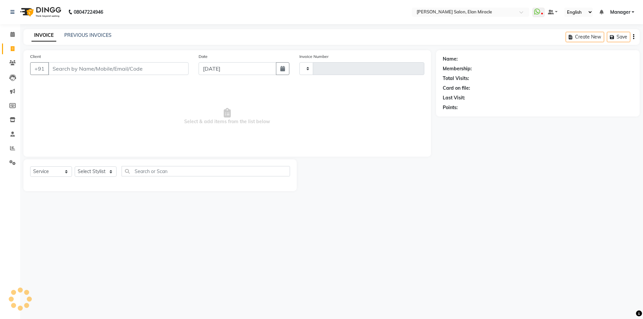
type input "1393"
select select "7738"
click at [94, 36] on link "PREVIOUS INVOICES" at bounding box center [87, 35] width 47 height 6
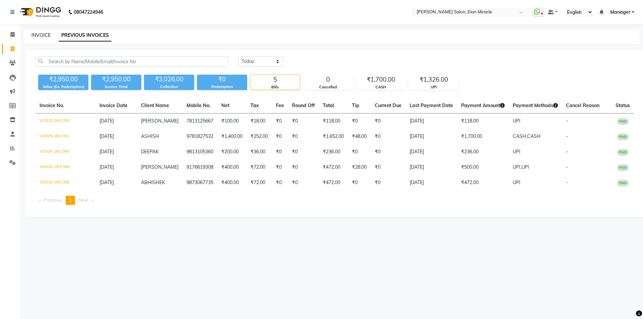
click at [46, 33] on link "INVOICE" at bounding box center [40, 35] width 19 height 6
select select "7738"
select select "service"
